Goal: Information Seeking & Learning: Check status

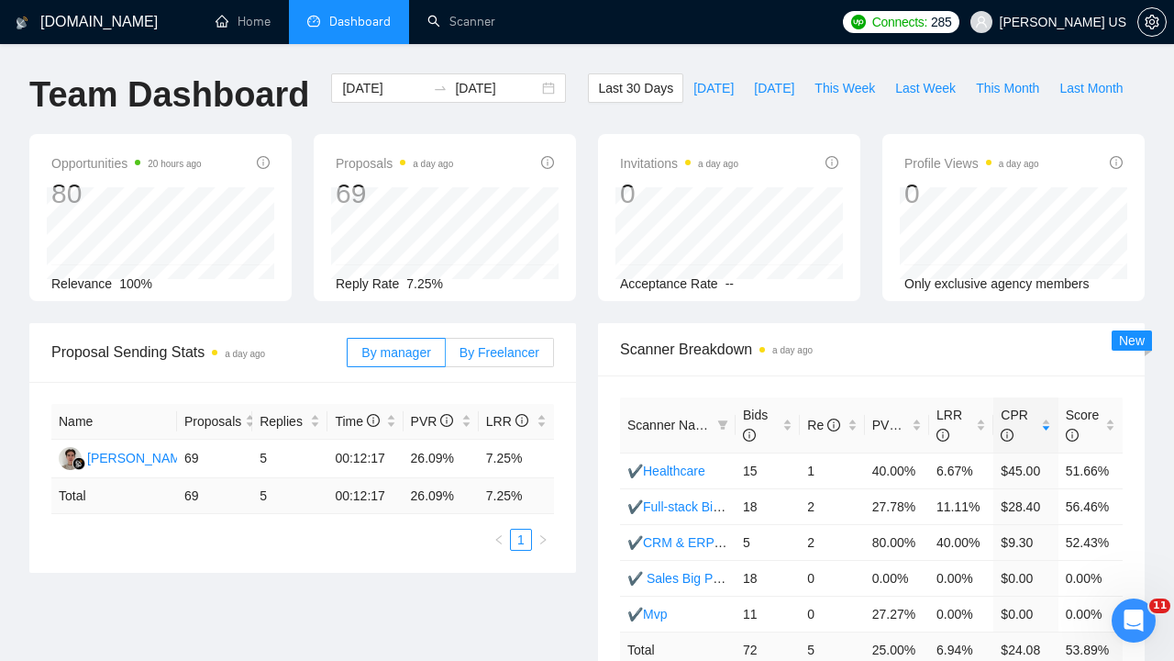
click at [477, 352] on span "By Freelancer" at bounding box center [500, 352] width 80 height 15
click at [446, 357] on input "By Freelancer" at bounding box center [446, 357] width 0 height 0
click at [415, 356] on span "By manager" at bounding box center [395, 352] width 69 height 15
click at [348, 357] on input "By manager" at bounding box center [348, 357] width 0 height 0
click at [502, 361] on label "By Freelancer" at bounding box center [500, 352] width 108 height 29
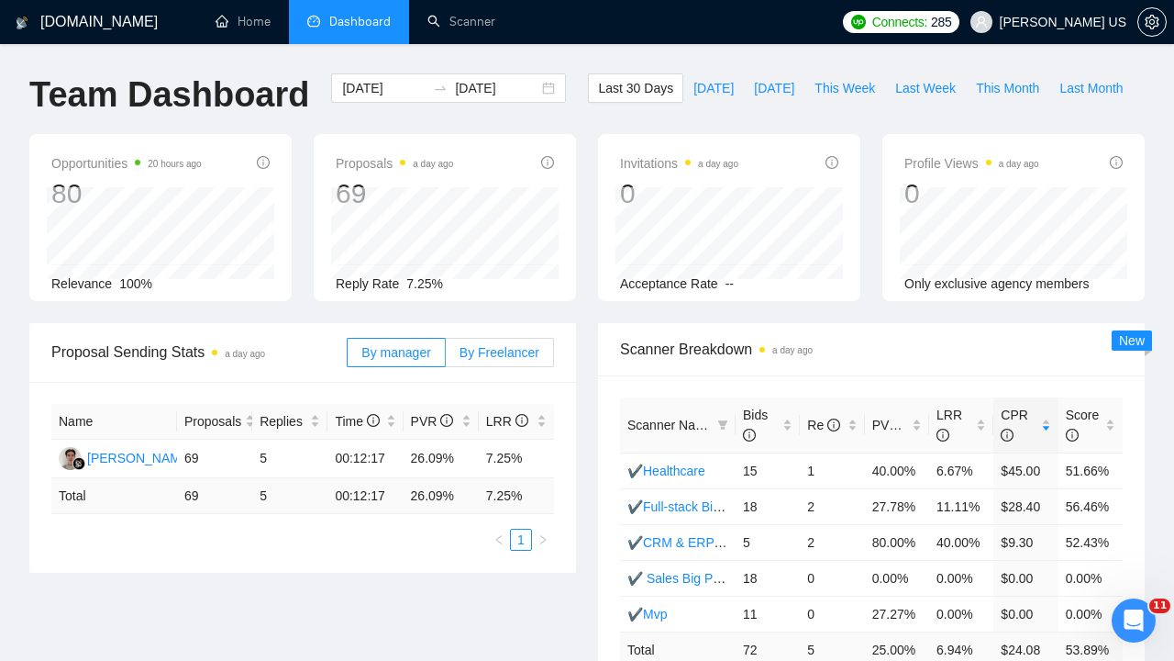
click at [446, 357] on input "By Freelancer" at bounding box center [446, 357] width 0 height 0
click at [1104, 22] on span "[PERSON_NAME] US" at bounding box center [1063, 22] width 127 height 0
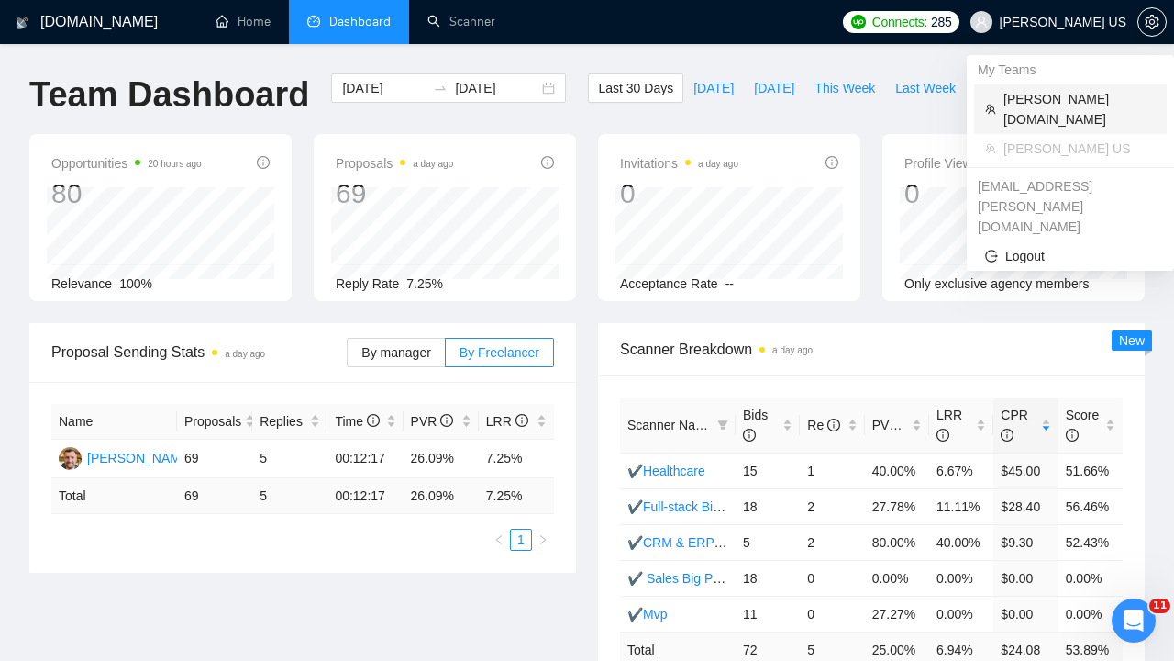
click at [1065, 93] on span "[PERSON_NAME][DOMAIN_NAME]" at bounding box center [1080, 109] width 152 height 40
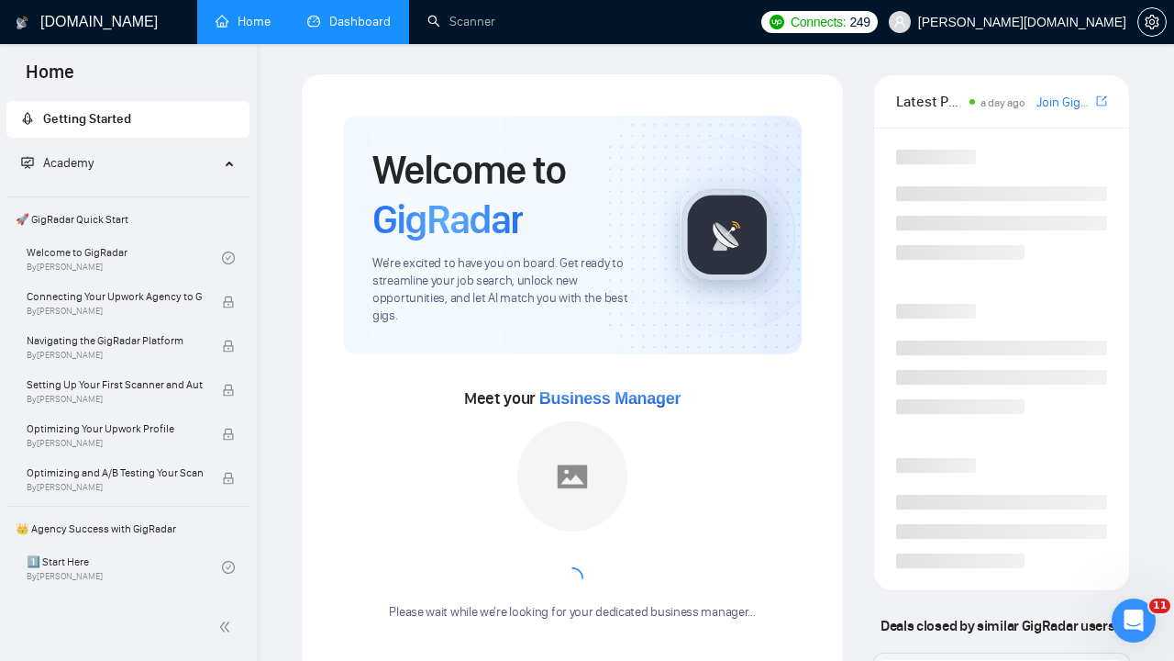
click at [350, 20] on link "Dashboard" at bounding box center [348, 22] width 83 height 16
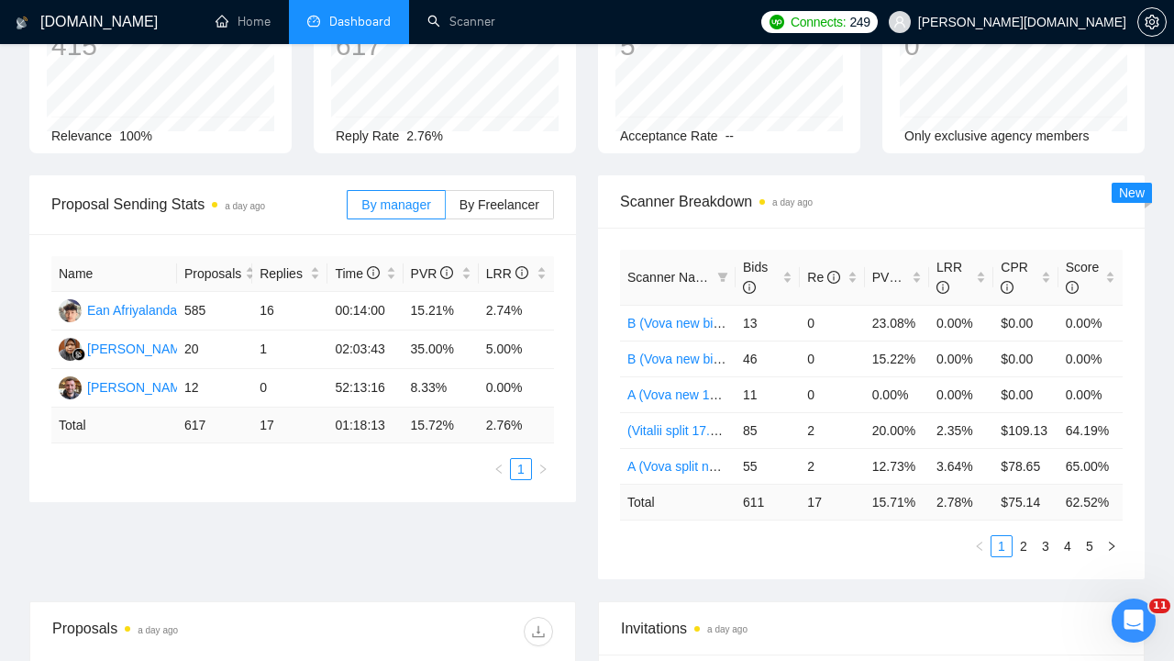
scroll to position [146, 0]
click at [494, 206] on span "By Freelancer" at bounding box center [500, 206] width 80 height 15
click at [446, 211] on input "By Freelancer" at bounding box center [446, 211] width 0 height 0
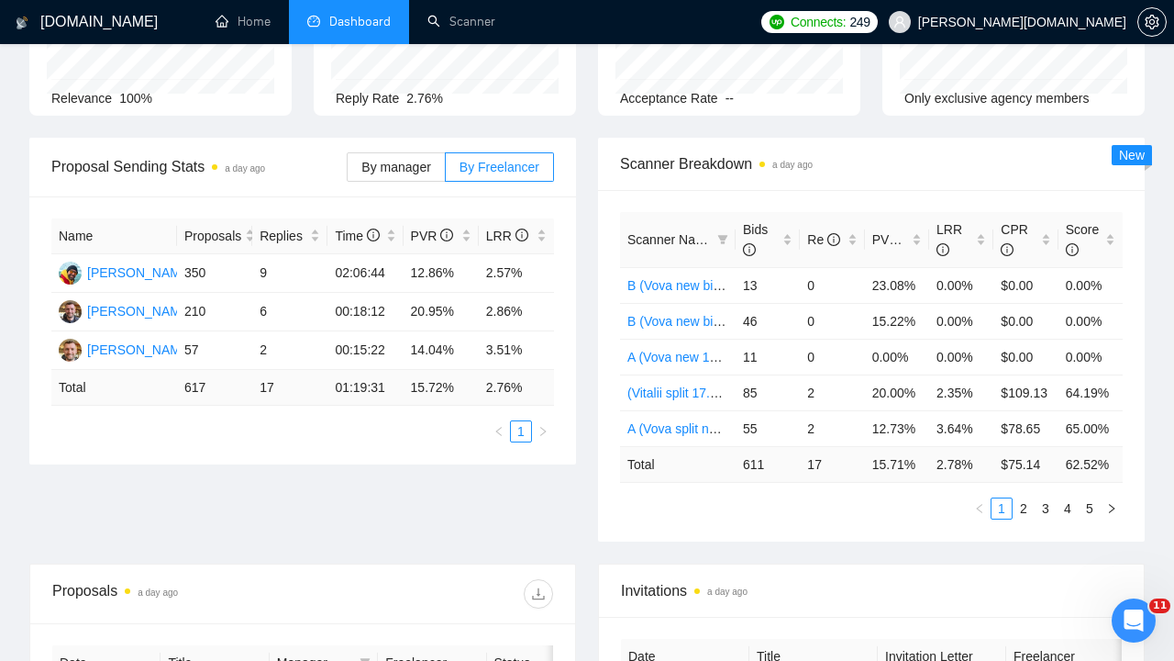
scroll to position [188, 0]
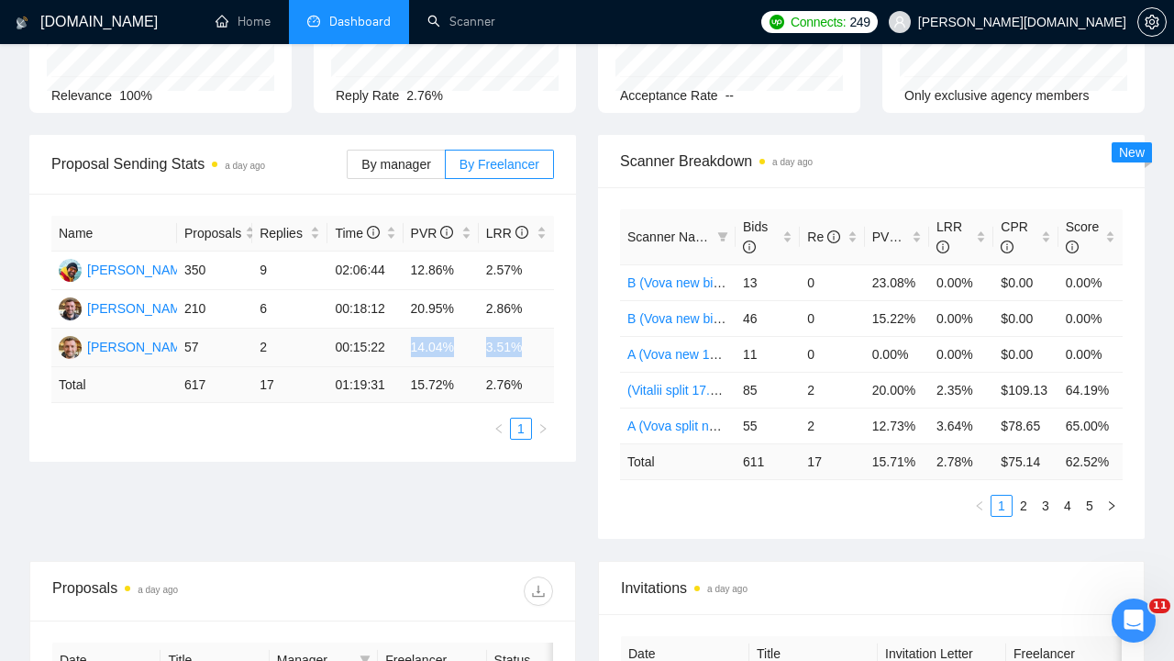
drag, startPoint x: 412, startPoint y: 344, endPoint x: 536, endPoint y: 340, distance: 123.9
click at [536, 341] on tr "[PERSON_NAME] 57 2 00:15:22 14.04% 3.51%" at bounding box center [302, 347] width 503 height 39
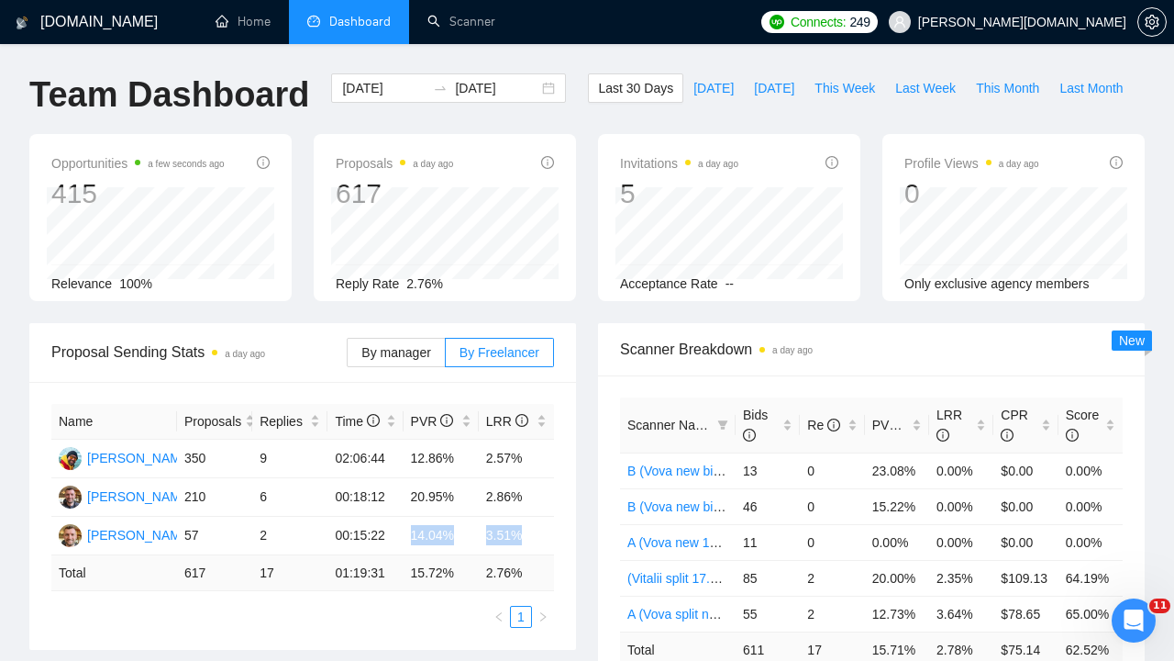
scroll to position [0, 0]
click at [913, 89] on span "Last Week" at bounding box center [925, 88] width 61 height 20
type input "[DATE]"
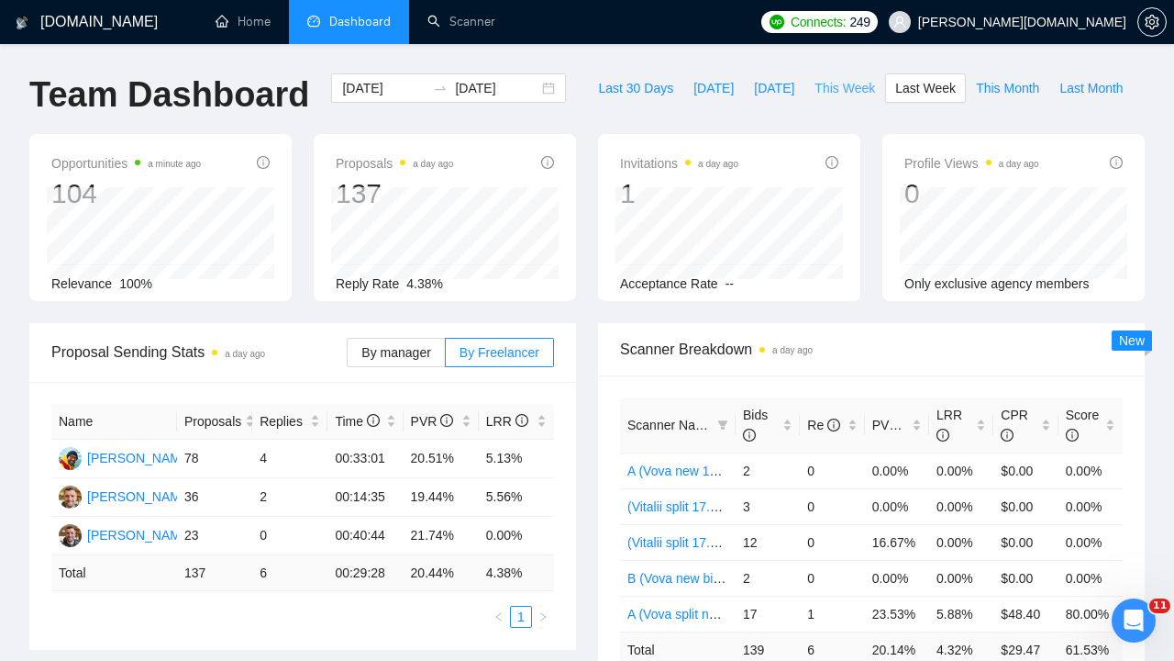
click at [854, 85] on span "This Week" at bounding box center [845, 88] width 61 height 20
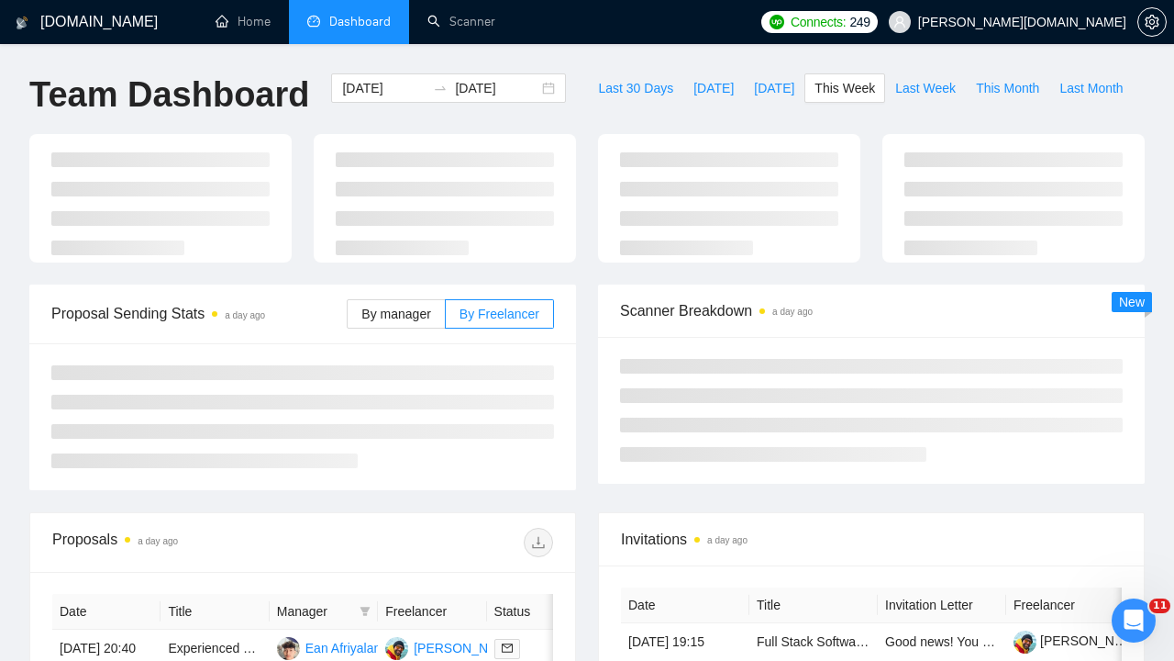
type input "[DATE]"
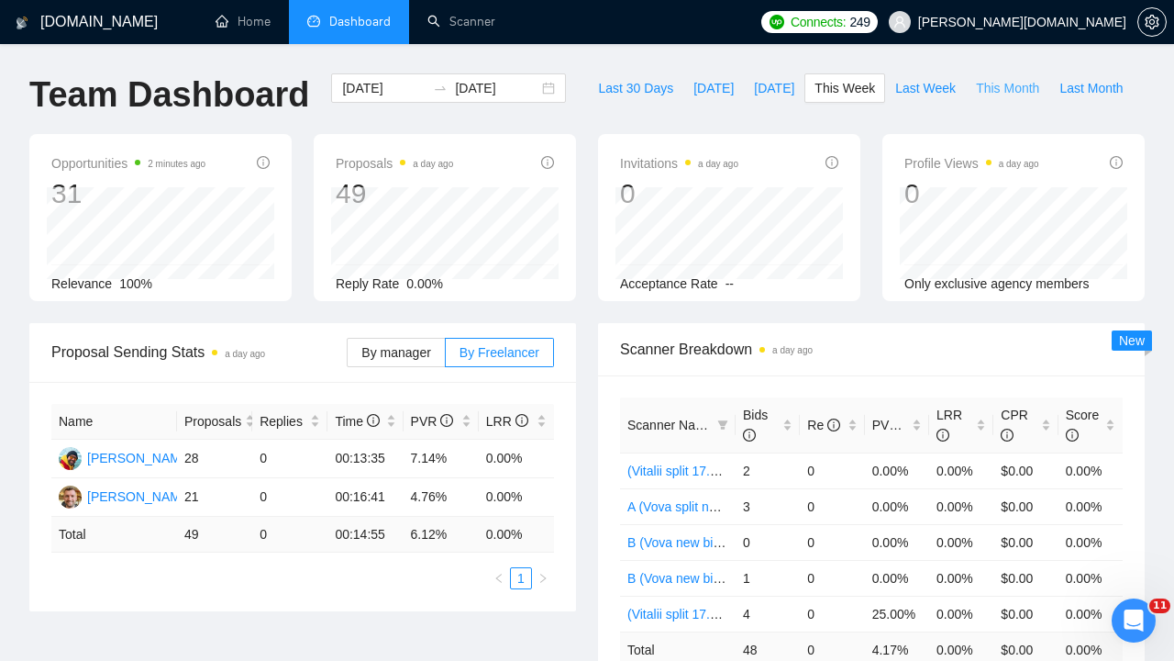
click at [999, 91] on span "This Month" at bounding box center [1007, 88] width 63 height 20
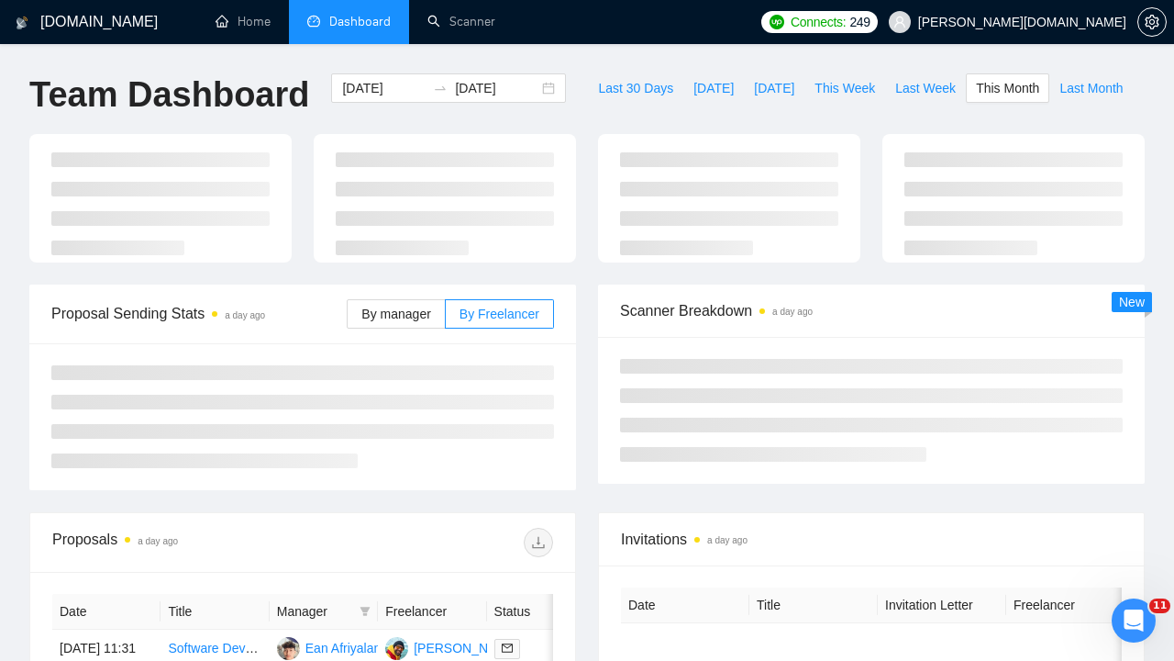
type input "[DATE]"
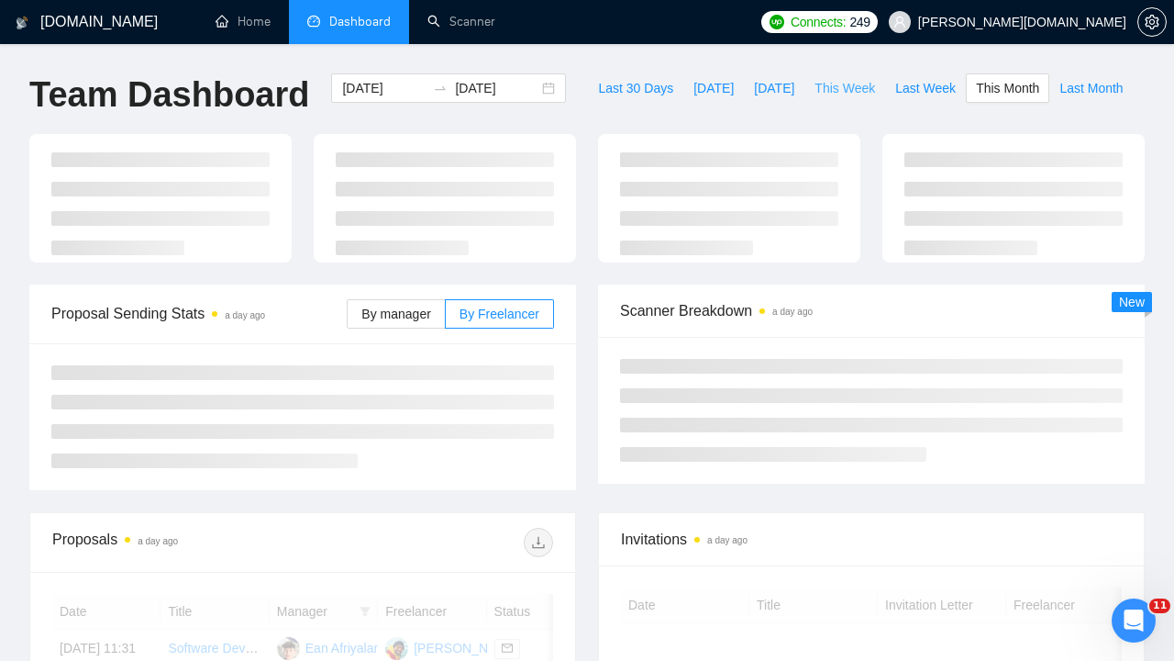
click at [820, 85] on span "This Week" at bounding box center [845, 88] width 61 height 20
type input "[DATE]"
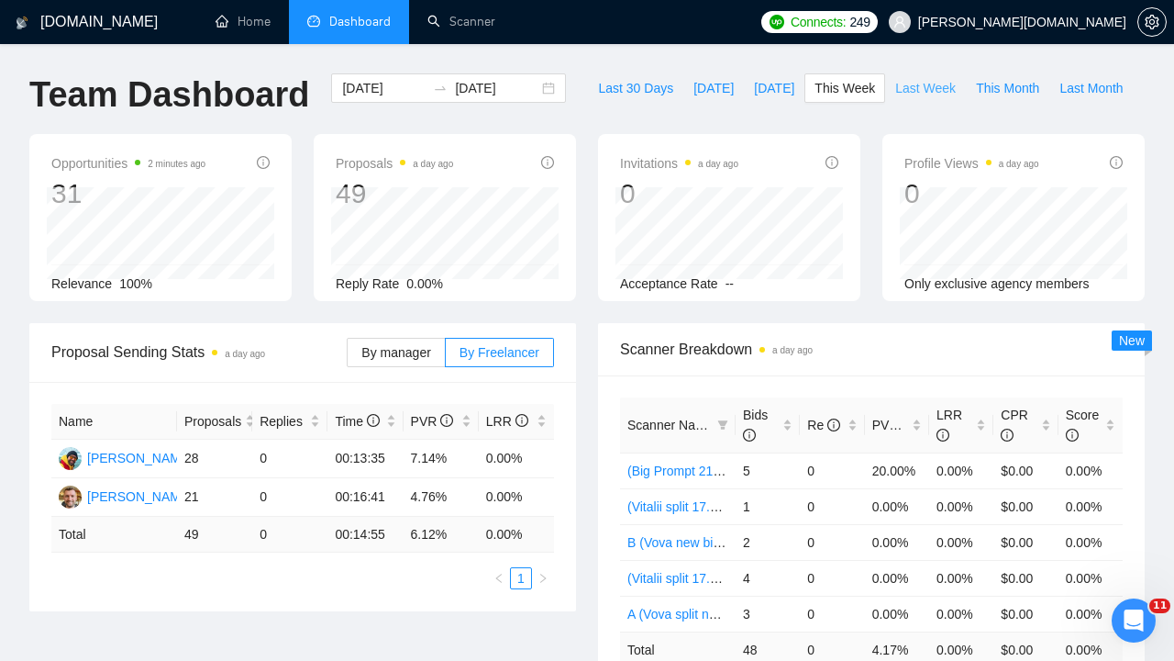
click at [914, 88] on span "Last Week" at bounding box center [925, 88] width 61 height 20
type input "[DATE]"
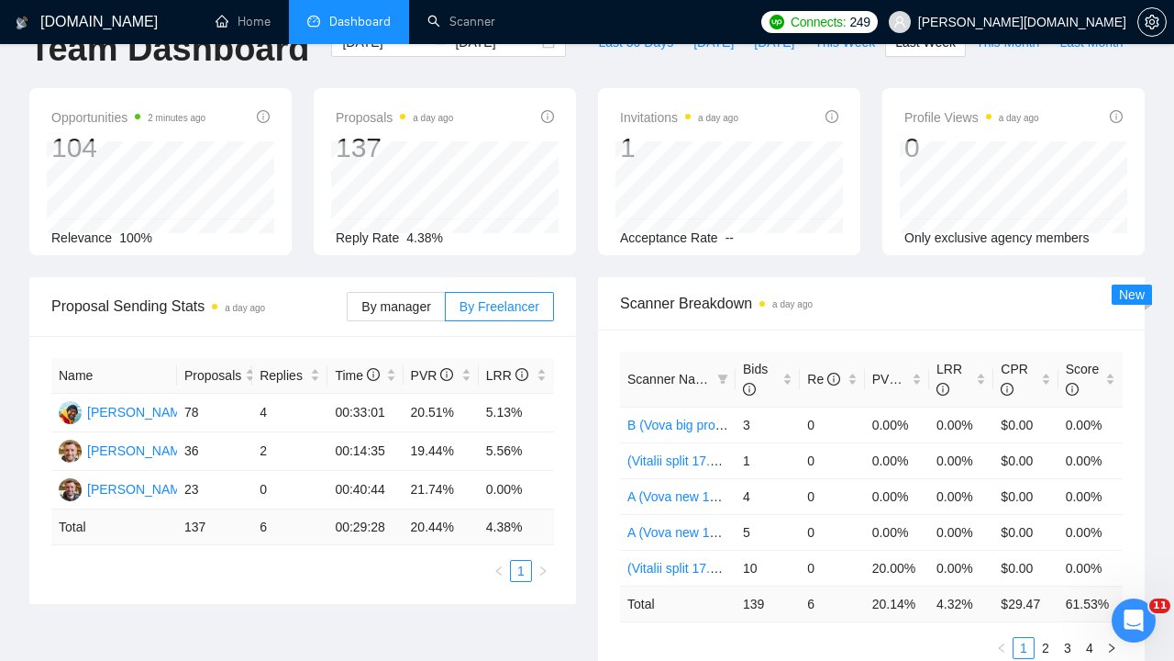
scroll to position [49, 0]
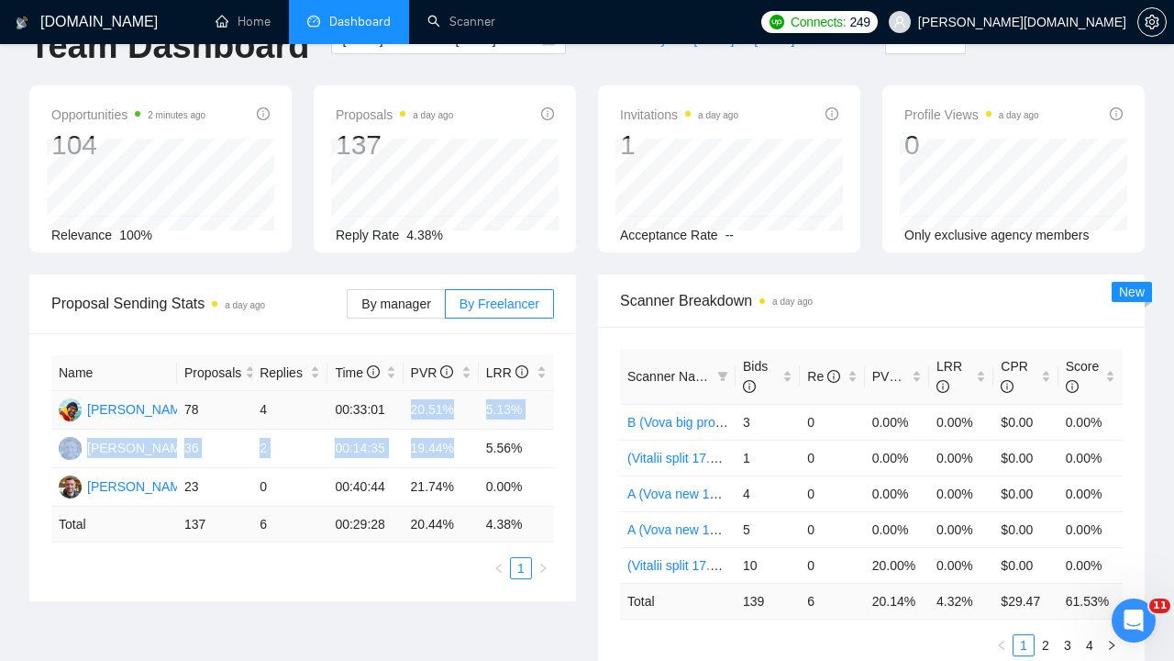
drag, startPoint x: 463, startPoint y: 447, endPoint x: 405, endPoint y: 406, distance: 71.2
click at [405, 406] on tbody "[PERSON_NAME] 78 4 00:33:01 20.51% 5.13% [PERSON_NAME] 36 2 00:14:35 19.44% 5.5…" at bounding box center [302, 449] width 503 height 116
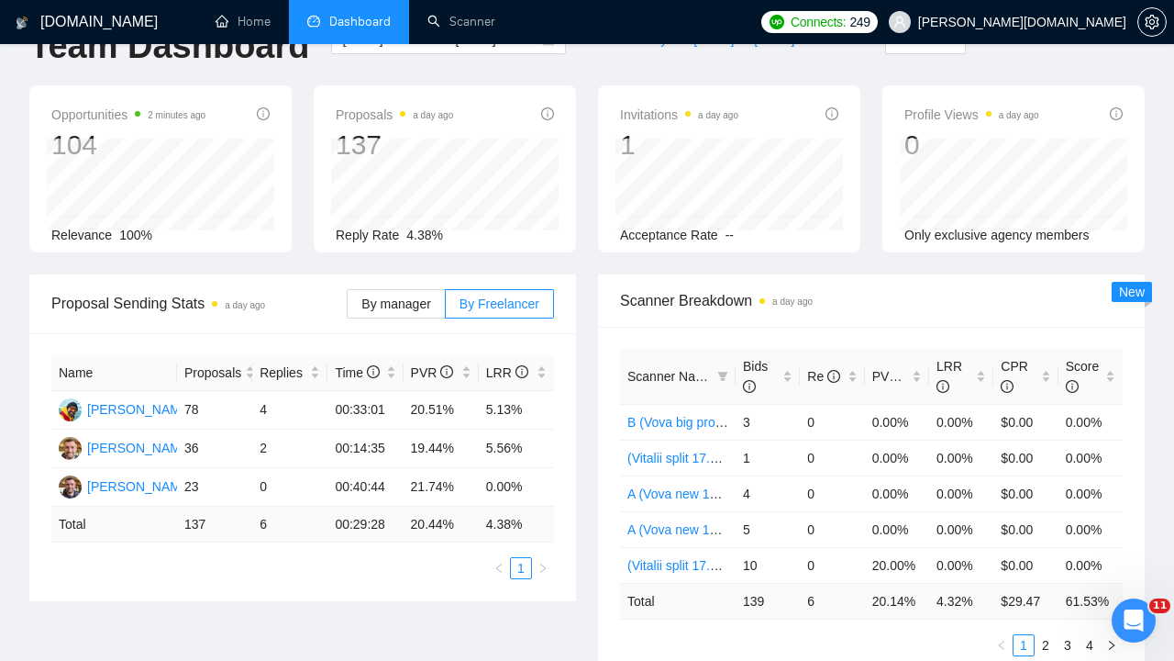
click at [595, 443] on div "Scanner Breakdown a day ago Scanner Name Bids Re PVR LRR CPR Score B (Vova big …" at bounding box center [871, 476] width 569 height 404
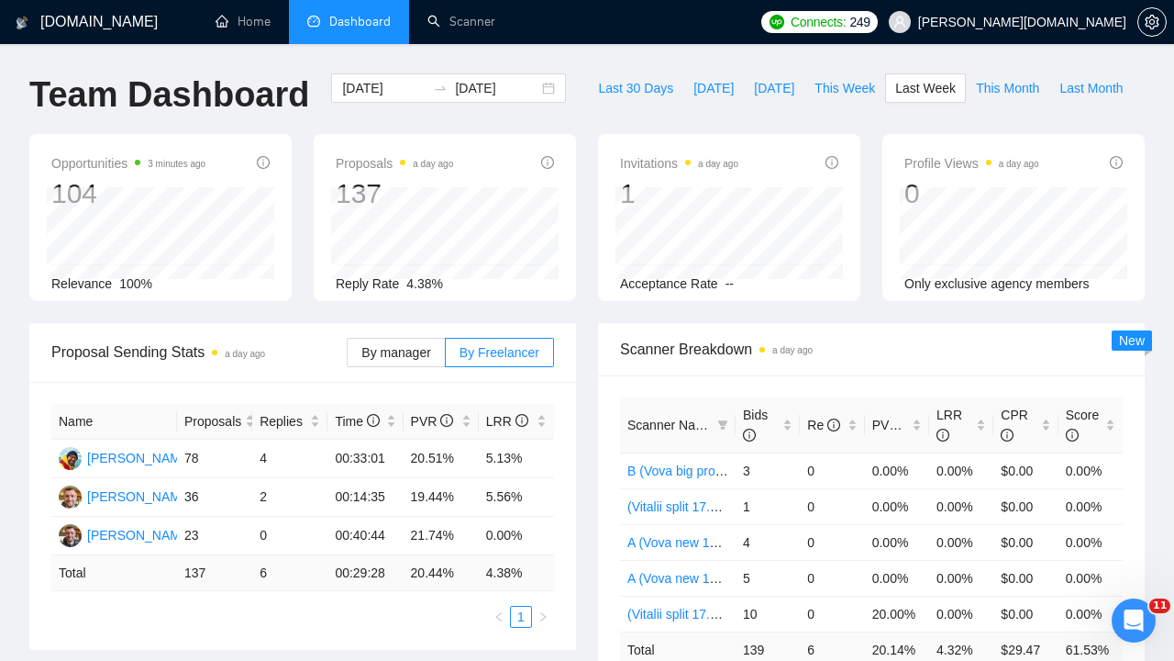
scroll to position [0, 0]
drag, startPoint x: 405, startPoint y: 531, endPoint x: 456, endPoint y: 530, distance: 51.4
click at [456, 531] on td "21.74%" at bounding box center [441, 535] width 75 height 39
click at [835, 83] on span "This Week" at bounding box center [845, 88] width 61 height 20
type input "[DATE]"
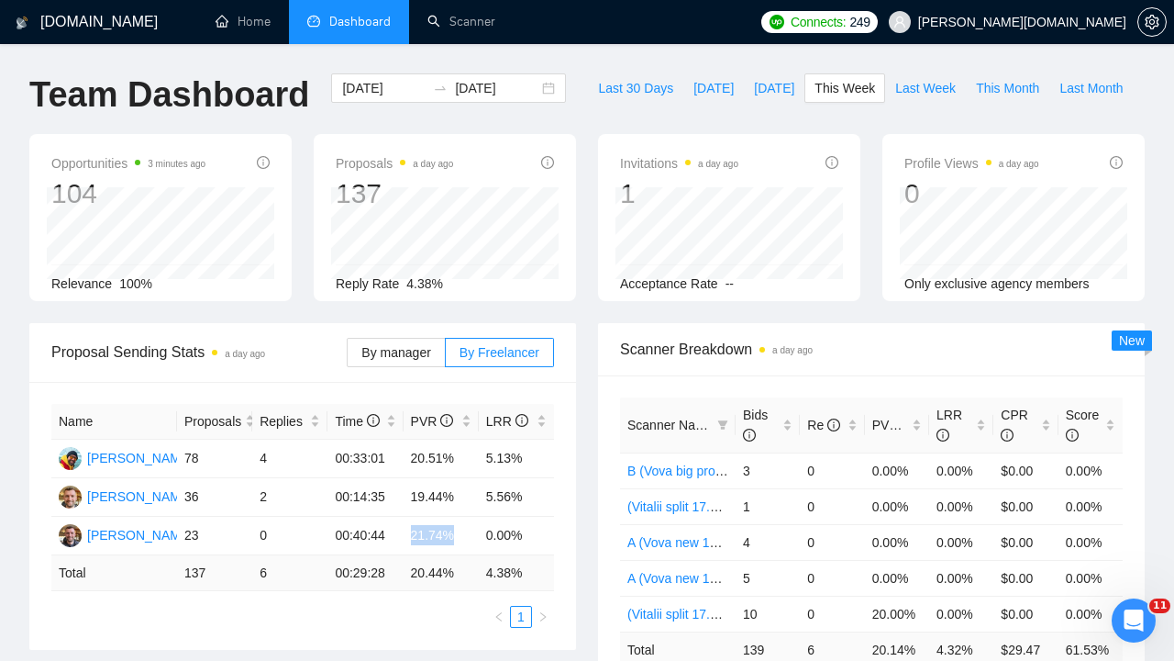
type input "[DATE]"
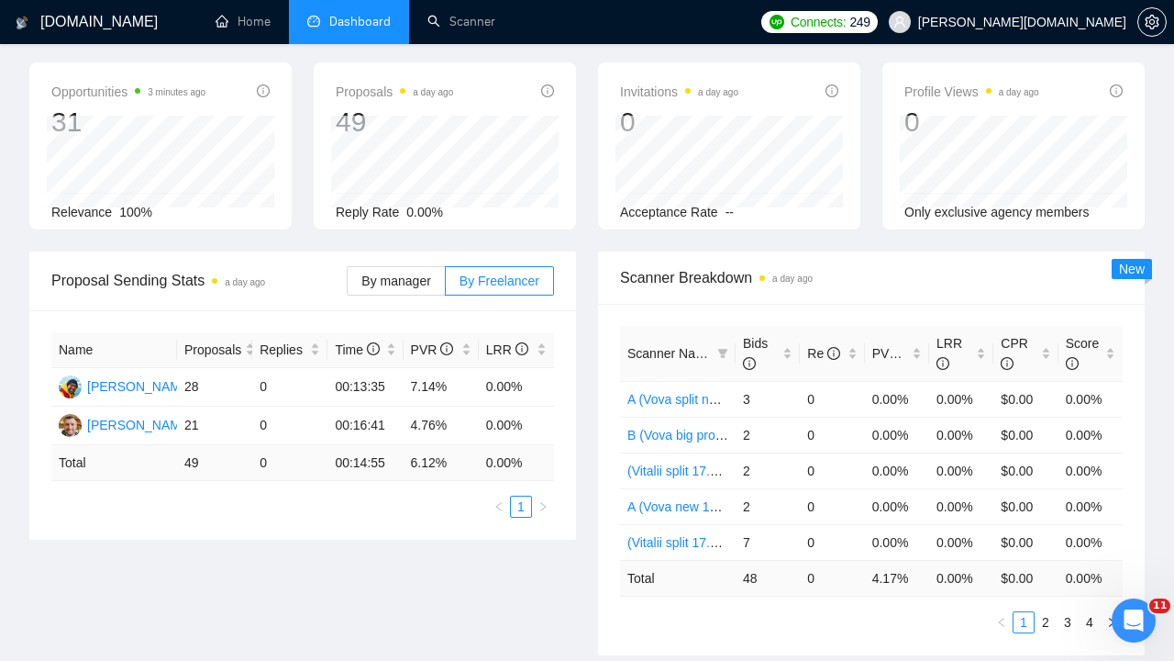
scroll to position [40, 0]
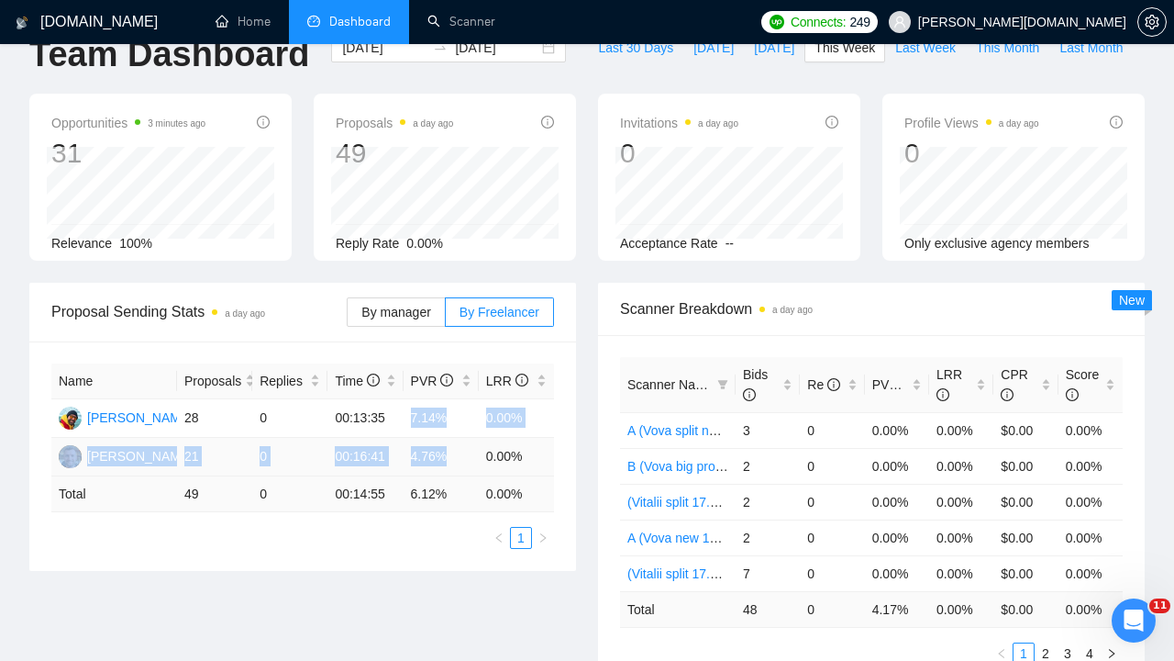
drag, startPoint x: 410, startPoint y: 411, endPoint x: 445, endPoint y: 466, distance: 65.2
click at [445, 467] on tbody "[PERSON_NAME] 28 0 00:13:35 7.14% 0.00% [PERSON_NAME] 21 0 00:16:41 4.76% 0.00%" at bounding box center [302, 437] width 503 height 77
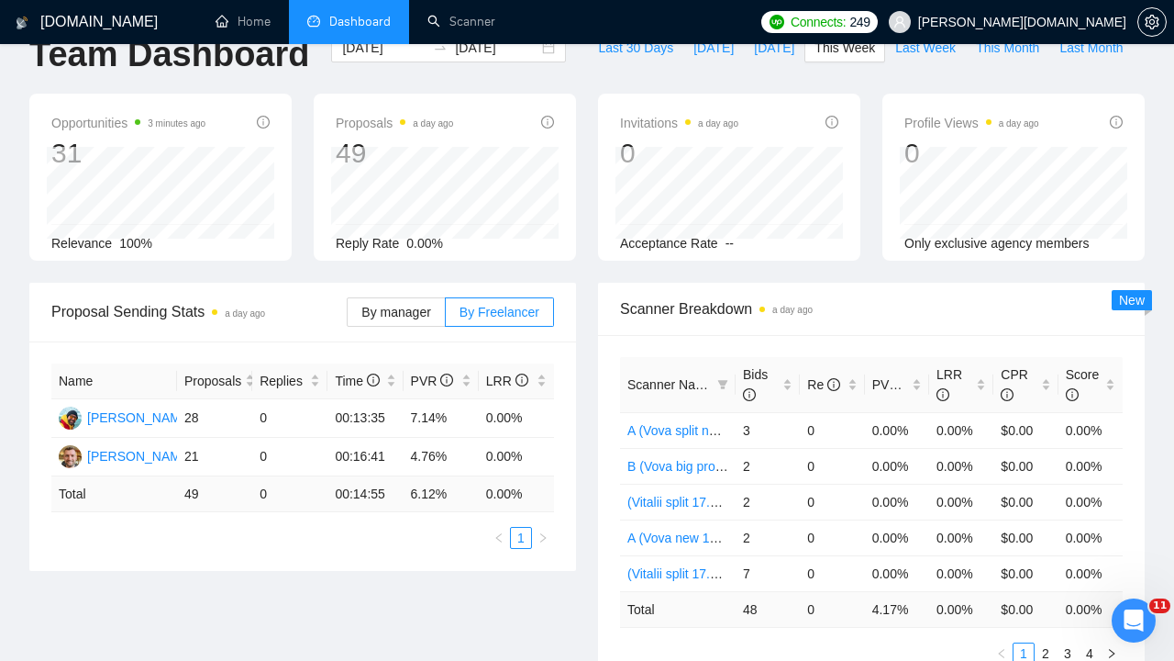
click at [591, 402] on div "Scanner Breakdown a day ago Scanner Name Bids Re PVR LRR CPR Score A (Vova spli…" at bounding box center [871, 485] width 569 height 404
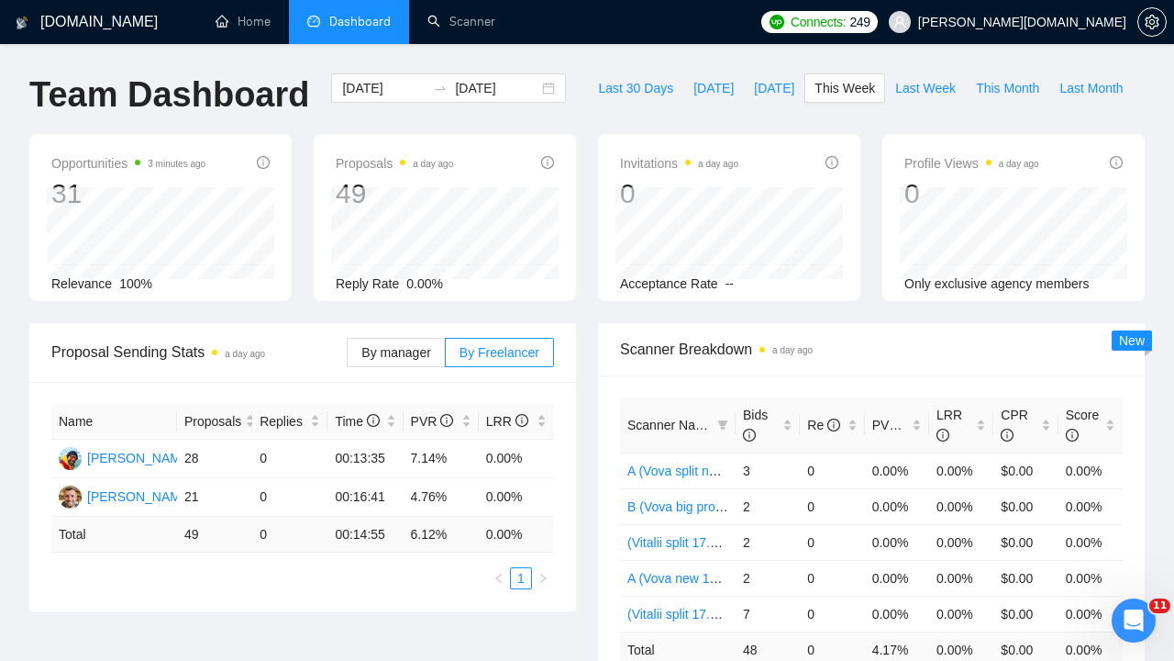
scroll to position [0, 0]
click at [1107, 83] on span "Last Month" at bounding box center [1091, 88] width 63 height 20
type input "[DATE]"
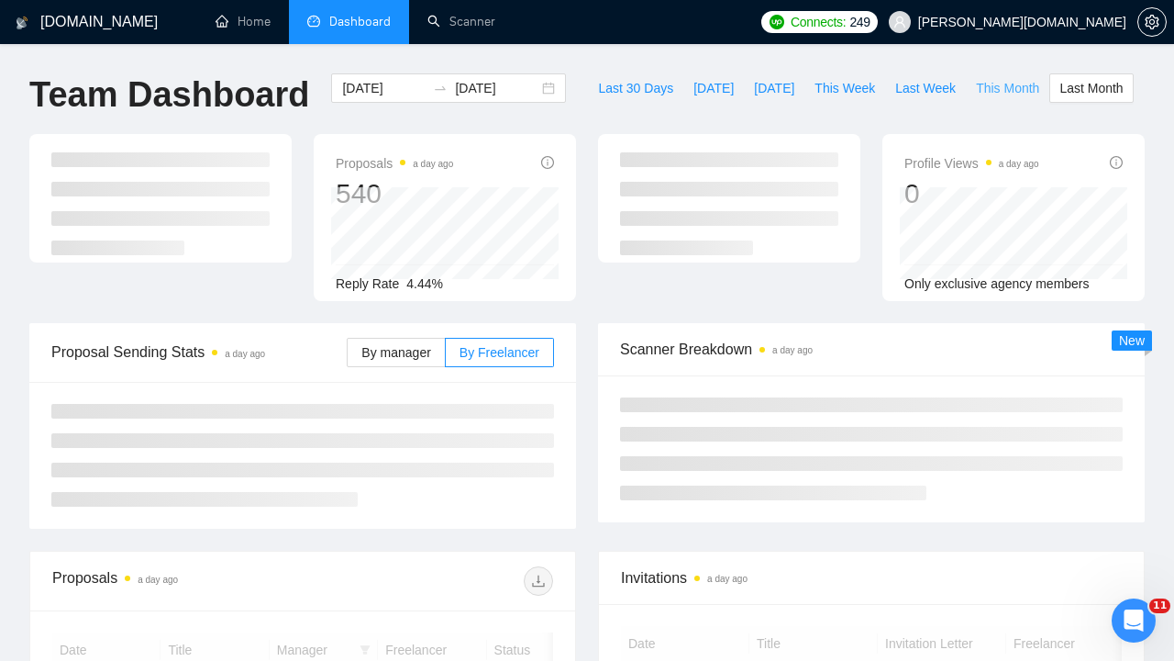
click at [1019, 84] on span "This Month" at bounding box center [1007, 88] width 63 height 20
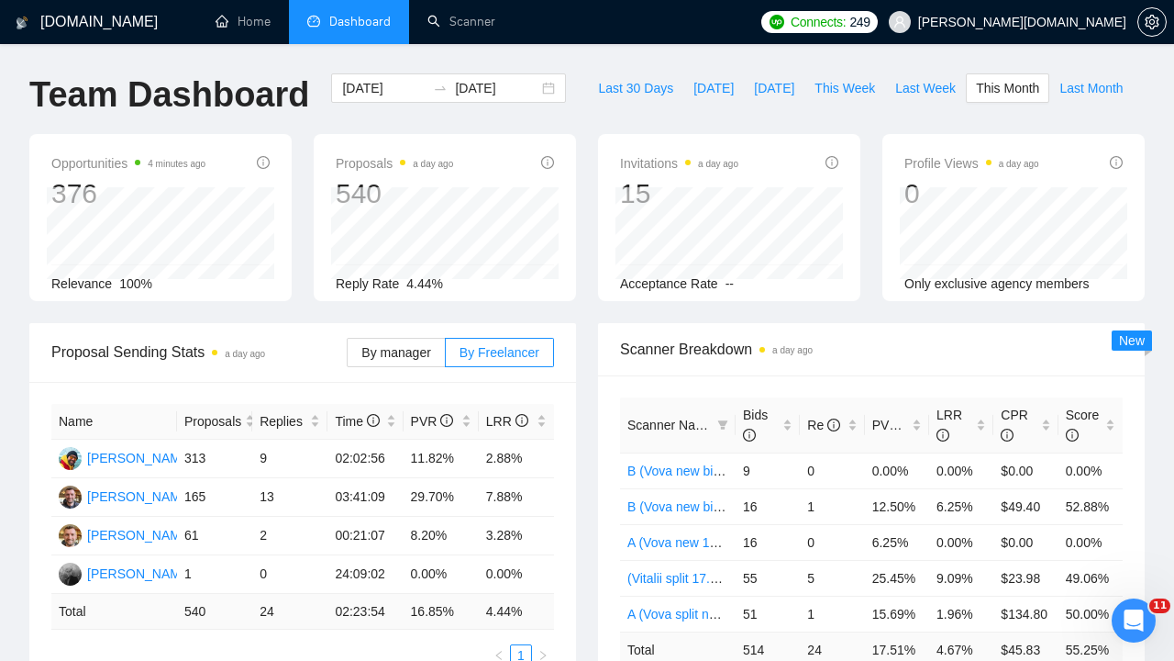
type input "[DATE]"
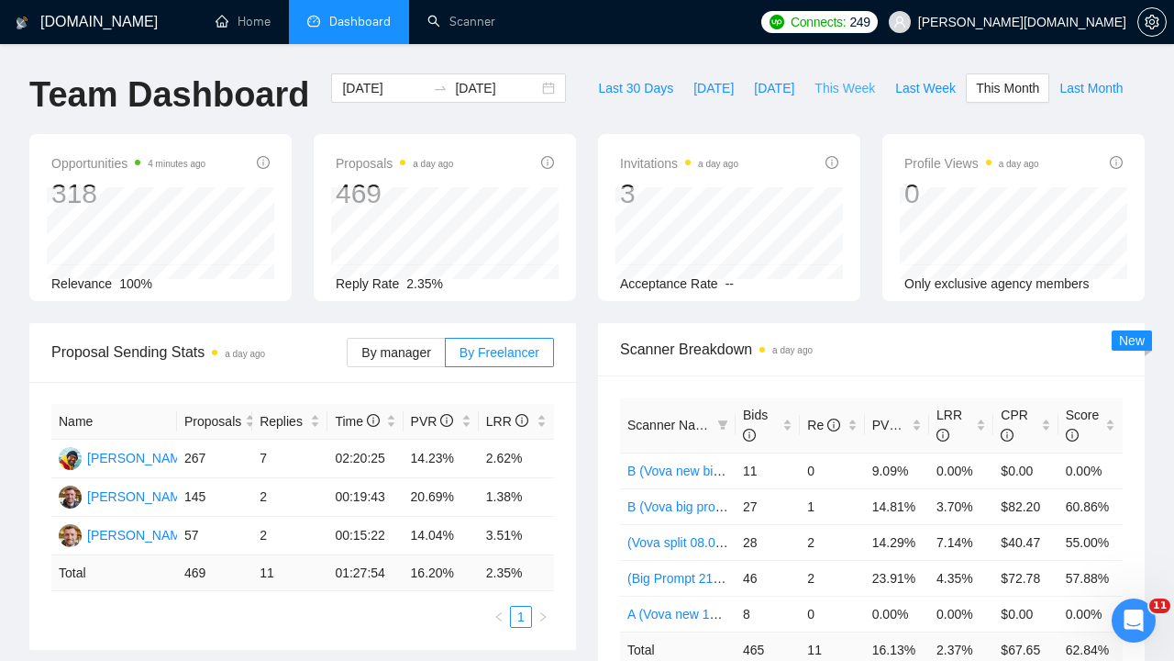
click at [845, 94] on span "This Week" at bounding box center [845, 88] width 61 height 20
type input "[DATE]"
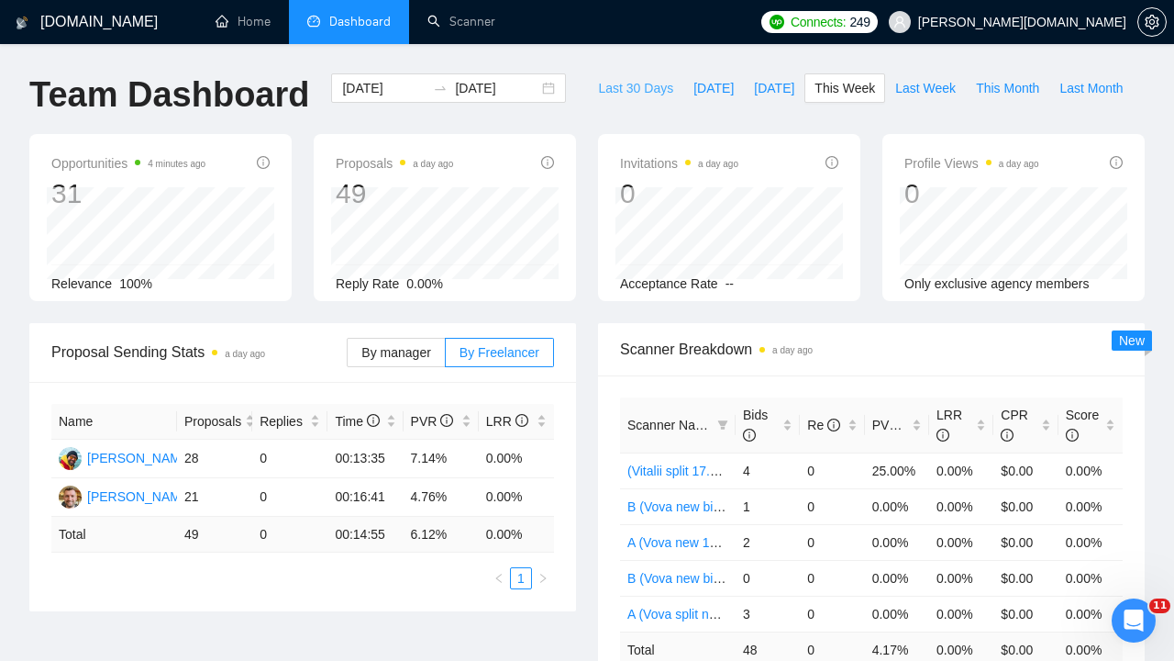
click at [603, 89] on span "Last 30 Days" at bounding box center [635, 88] width 75 height 20
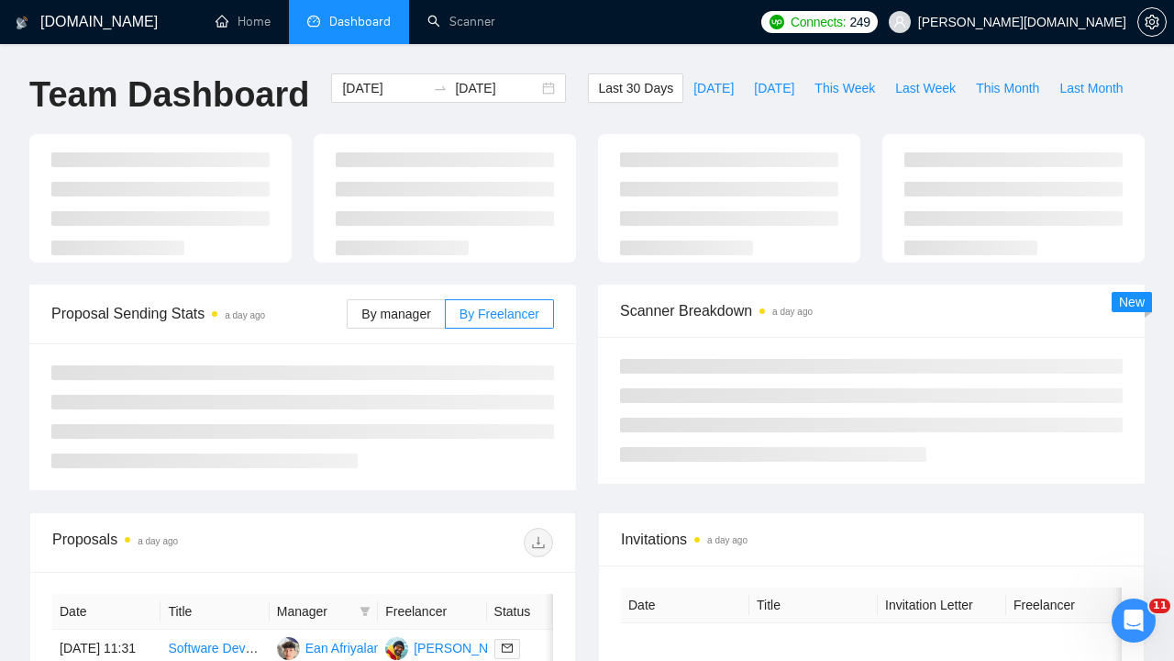
type input "[DATE]"
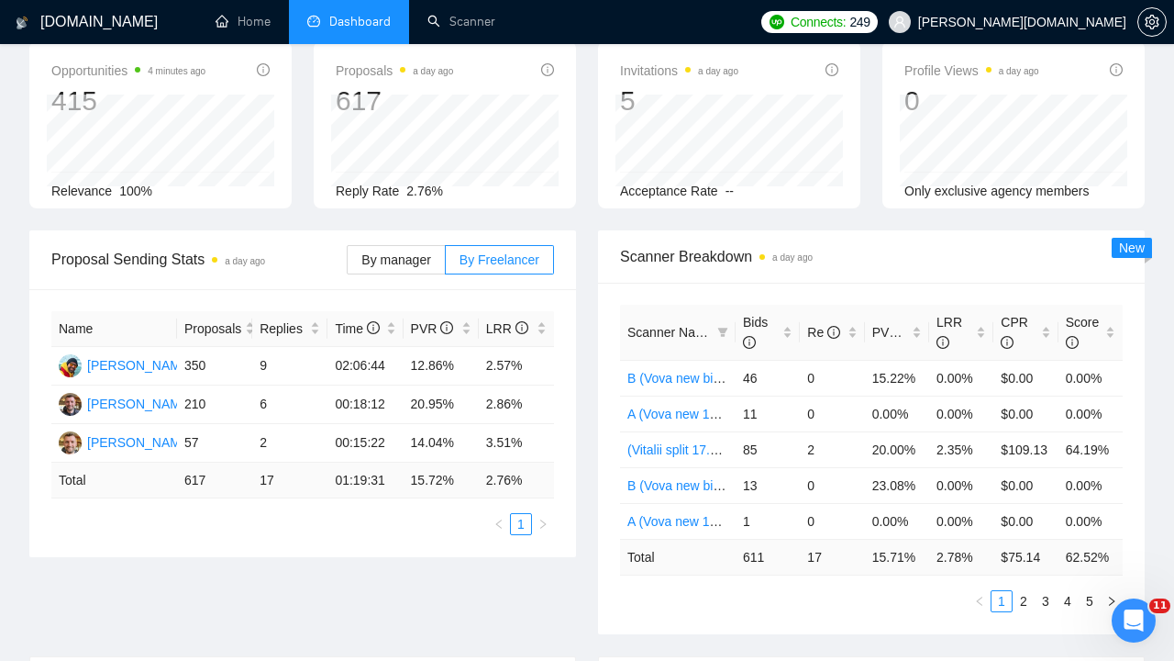
scroll to position [95, 0]
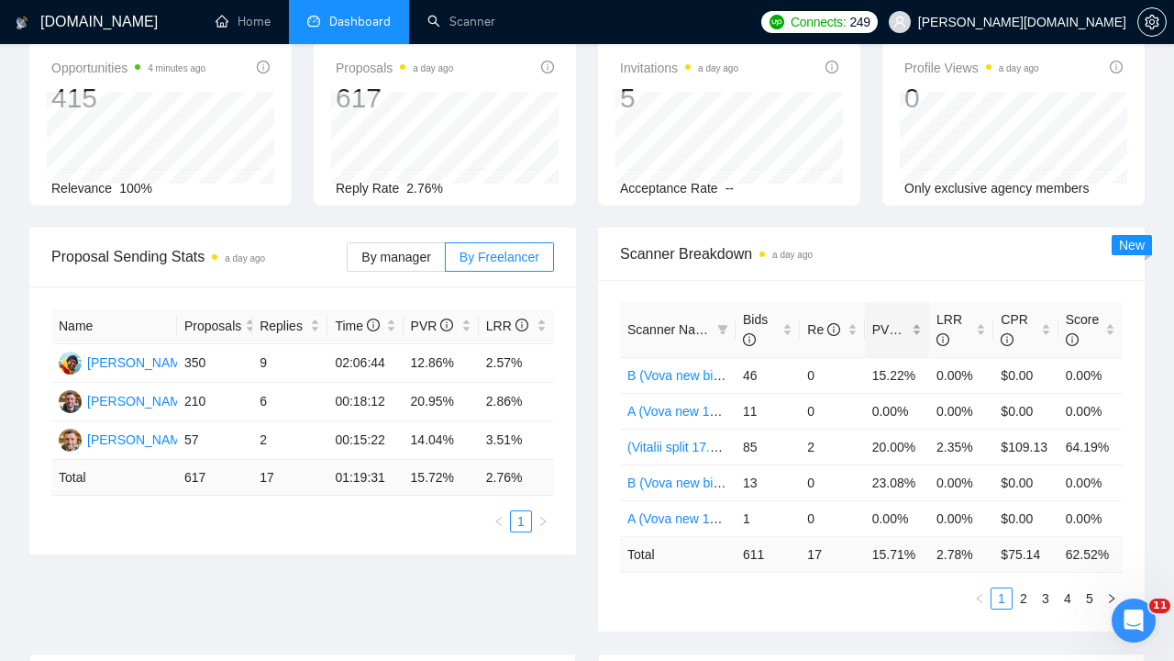
click at [878, 324] on span "PVR" at bounding box center [893, 329] width 43 height 15
click at [950, 316] on span "LRR" at bounding box center [950, 329] width 26 height 35
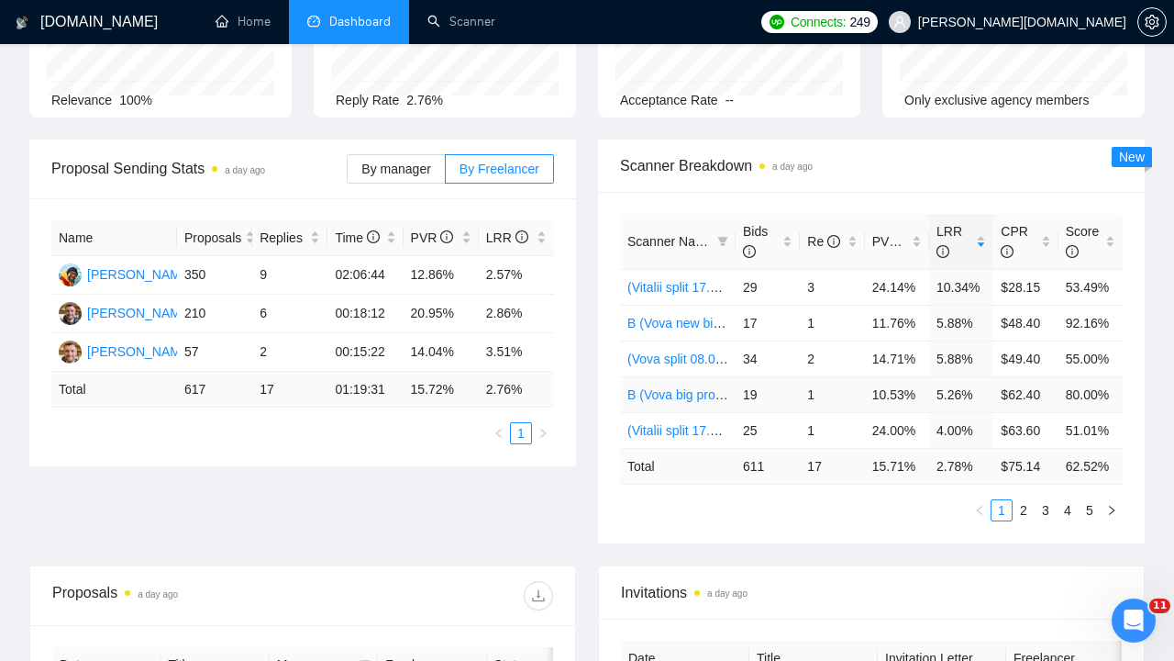
scroll to position [189, 0]
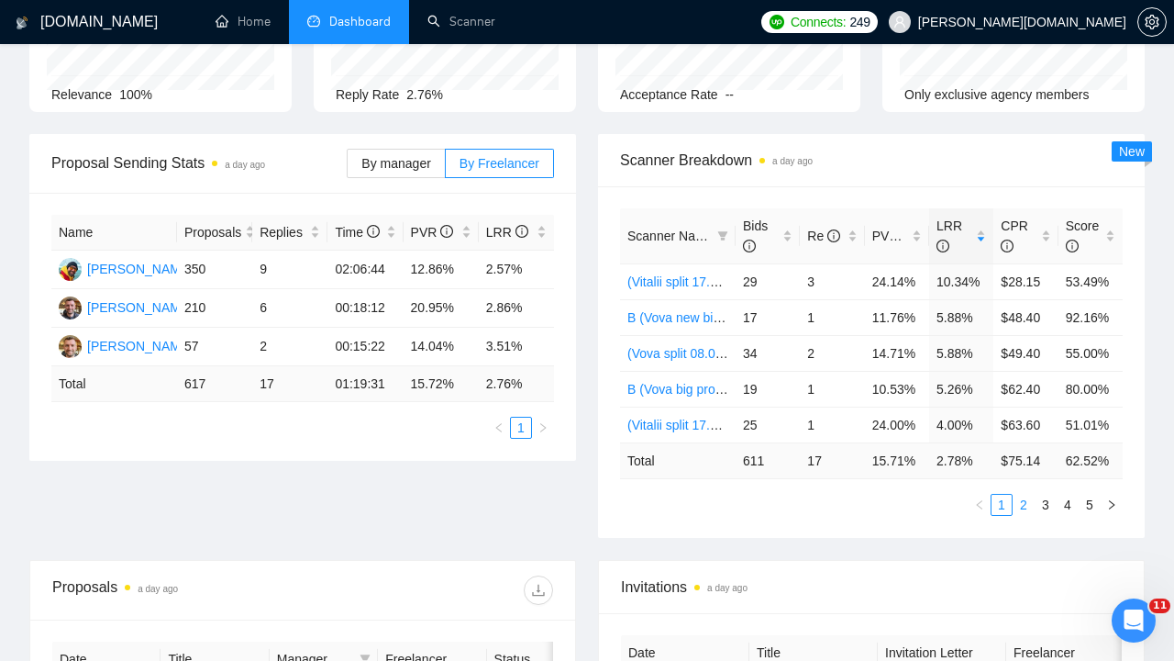
click at [1020, 507] on link "2" at bounding box center [1024, 504] width 20 height 20
click at [998, 515] on link "1" at bounding box center [1002, 504] width 20 height 20
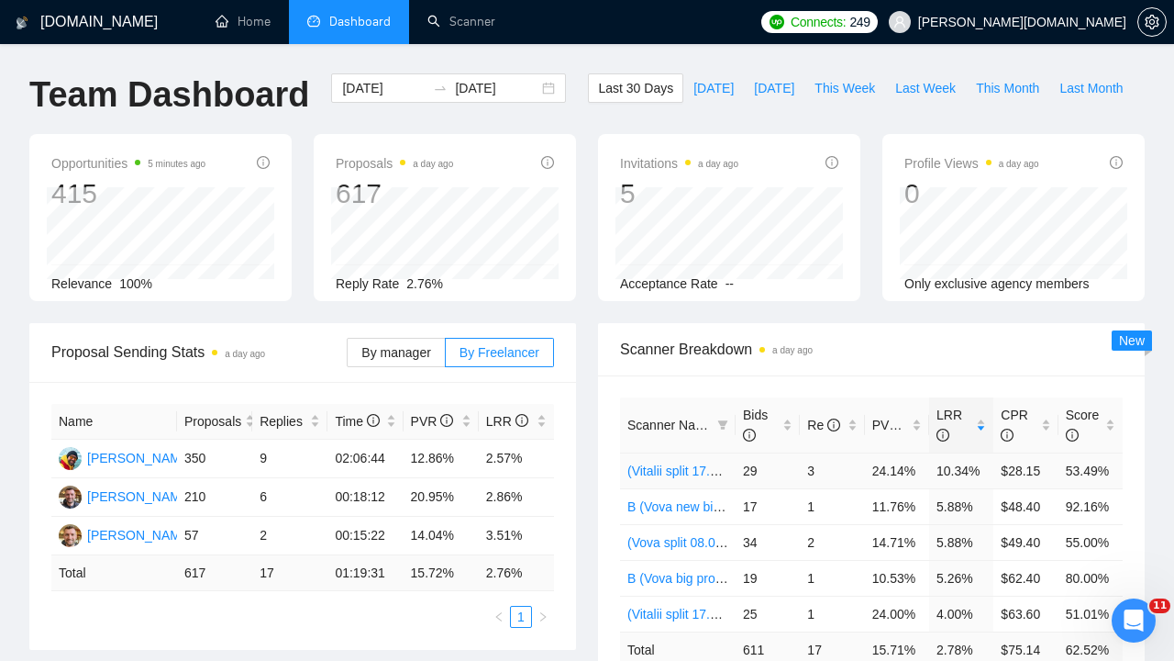
scroll to position [0, 0]
click at [919, 87] on span "Last Week" at bounding box center [925, 88] width 61 height 20
type input "[DATE]"
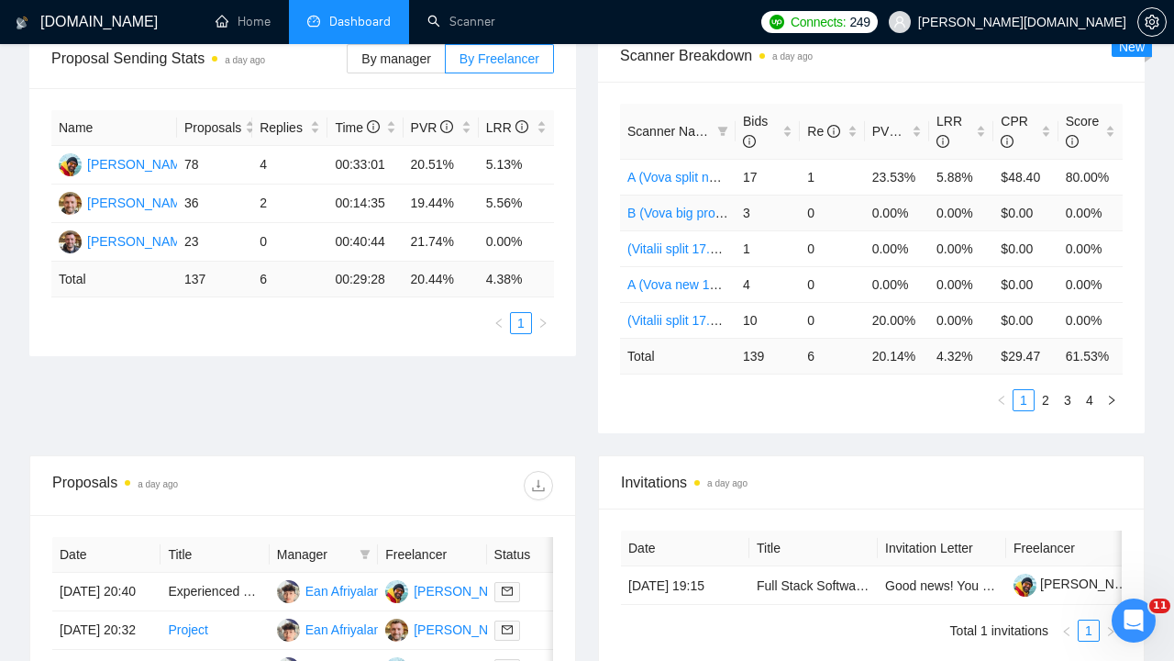
scroll to position [294, 0]
click at [958, 116] on span "LRR" at bounding box center [950, 130] width 26 height 35
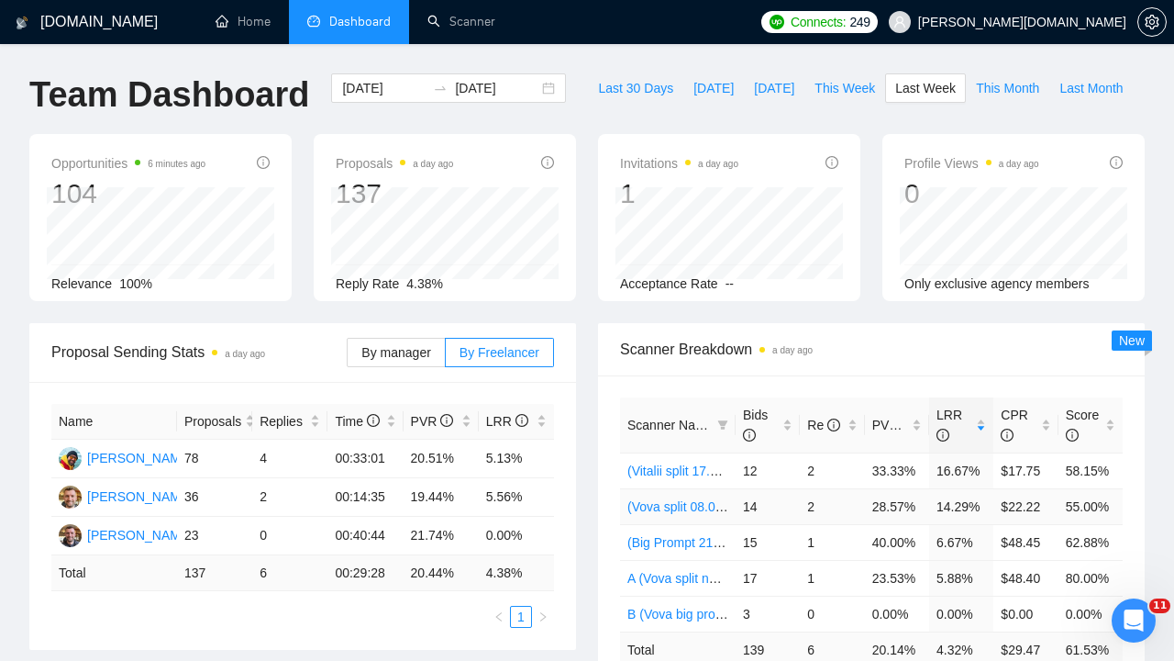
scroll to position [0, 0]
